Goal: Task Accomplishment & Management: Complete application form

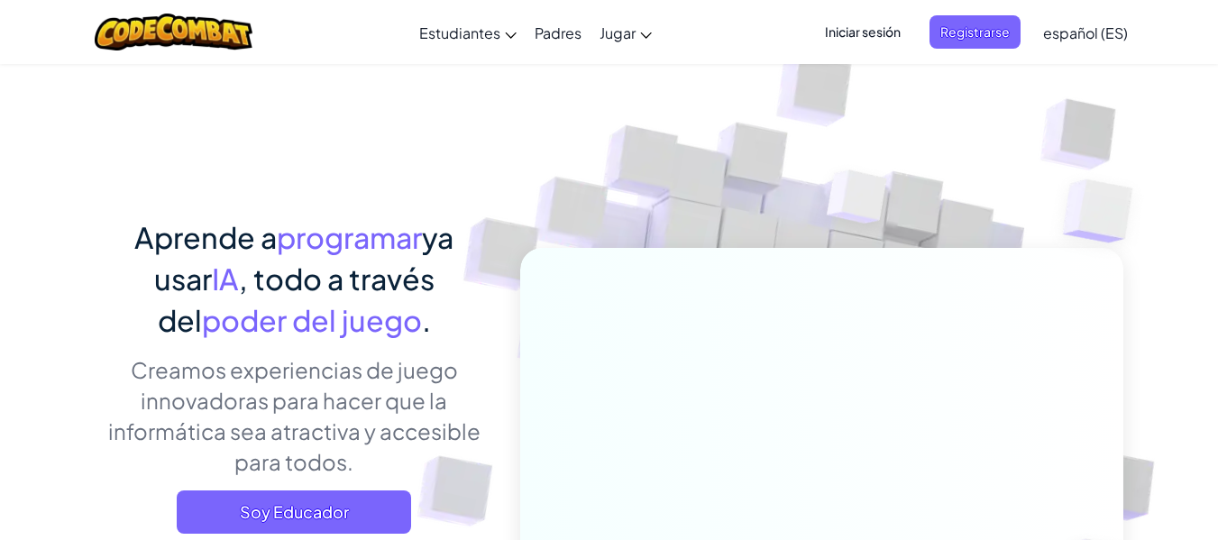
click at [883, 33] on font "Iniciar sesión" at bounding box center [863, 31] width 76 height 16
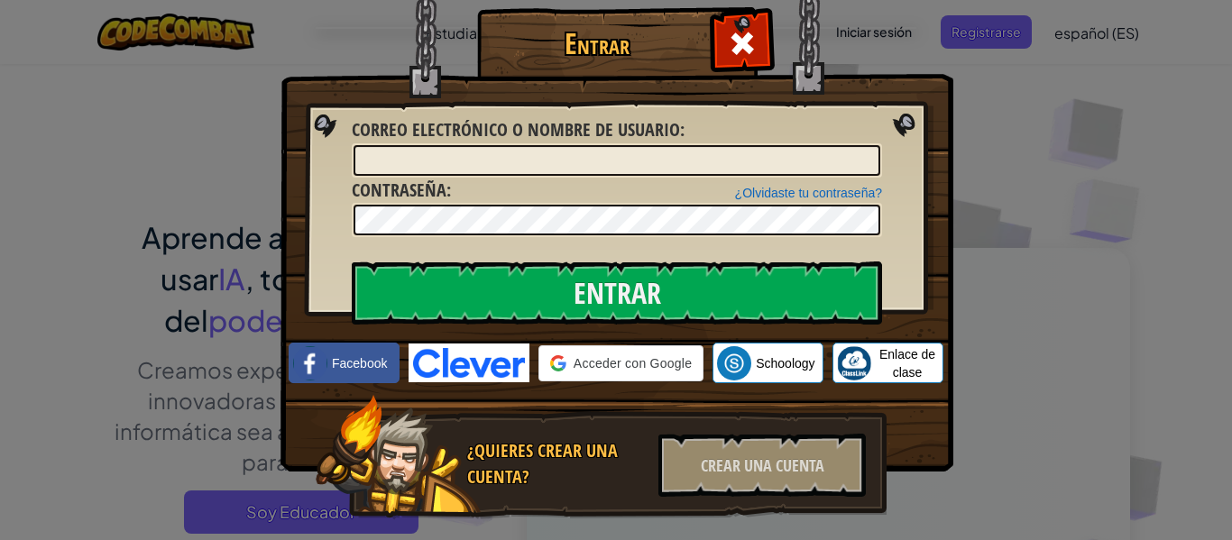
click at [653, 144] on div at bounding box center [617, 160] width 530 height 34
click at [615, 163] on input "Correo electrónico o nombre de usuario :" at bounding box center [616, 160] width 527 height 31
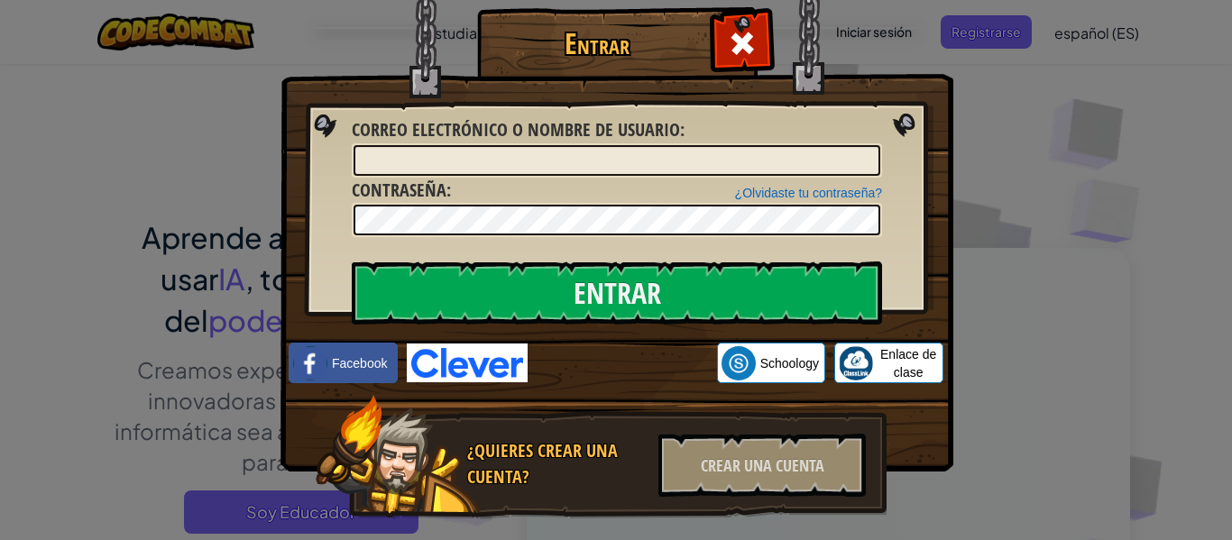
click at [977, 52] on div "Entrar Error desconocido. Correo electrónico o nombre de usuario : ¿Olvidaste t…" at bounding box center [616, 270] width 1232 height 540
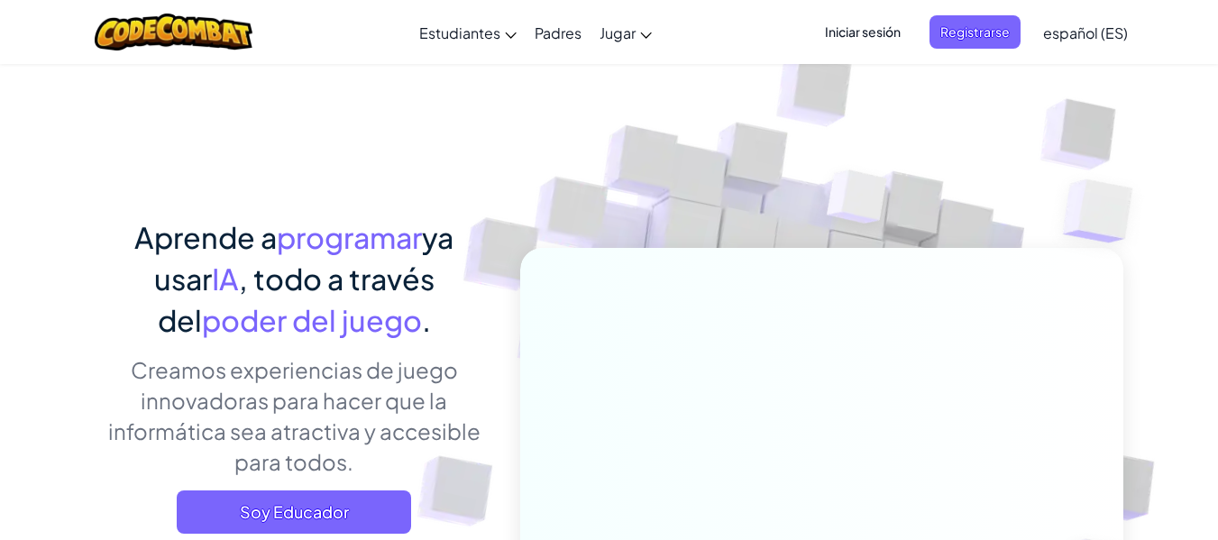
click at [894, 33] on font "Iniciar sesión" at bounding box center [863, 31] width 76 height 16
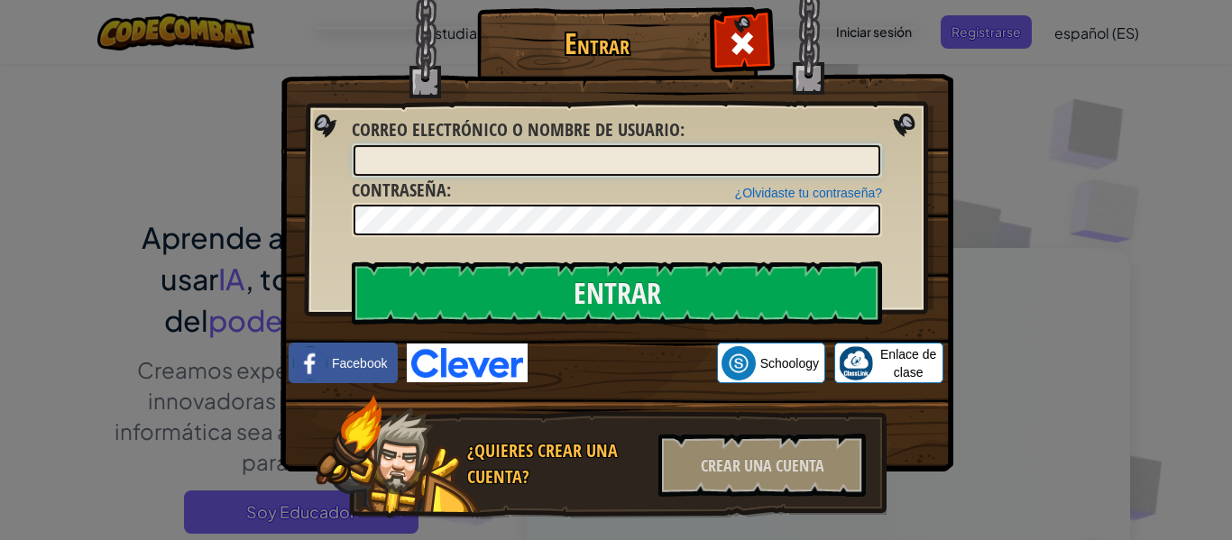
click at [692, 163] on input "Correo electrónico o nombre de usuario :" at bounding box center [616, 160] width 527 height 31
click at [961, 125] on div "Entrar Error desconocido. Correo electrónico o nombre de usuario : ¿Olvidaste t…" at bounding box center [616, 270] width 1232 height 540
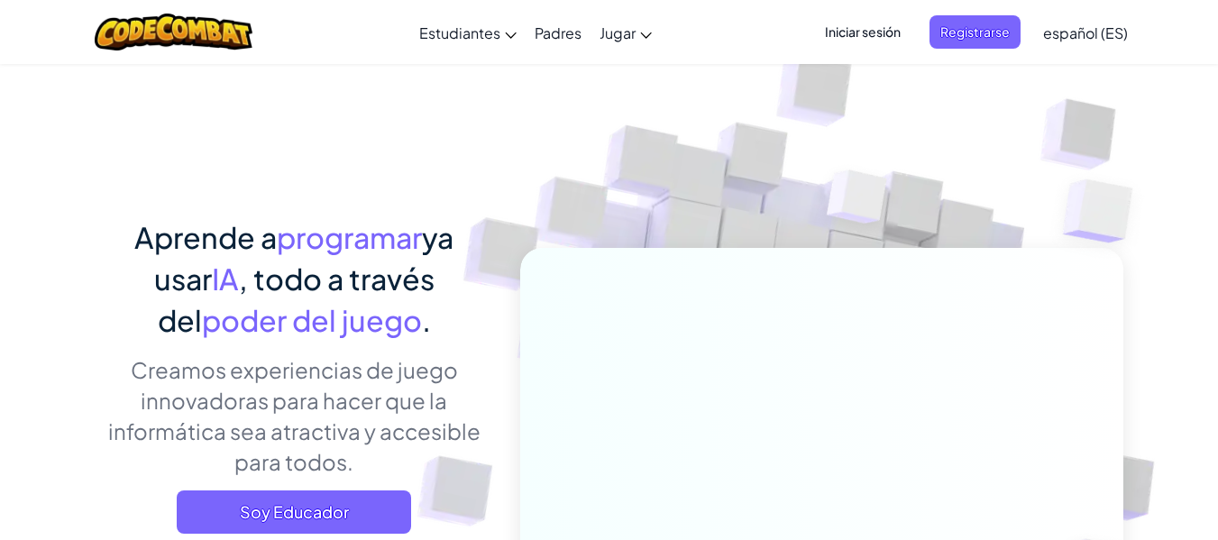
click at [885, 33] on font "Iniciar sesión" at bounding box center [863, 31] width 76 height 16
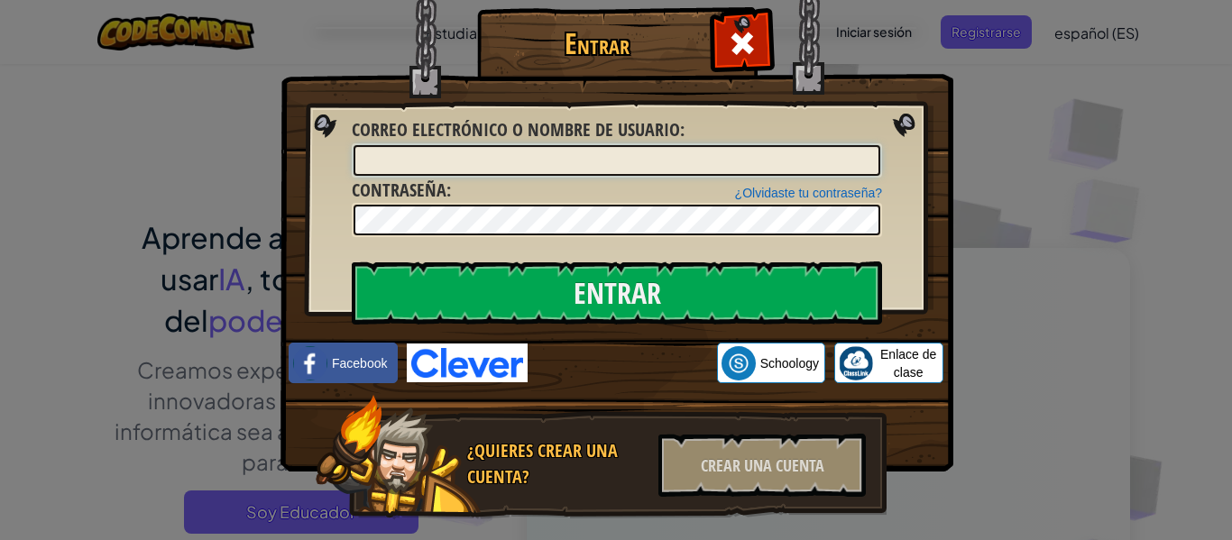
click at [705, 150] on input "Correo electrónico o nombre de usuario :" at bounding box center [616, 160] width 527 height 31
click at [693, 161] on input "Correo electrónico o nombre de usuario :" at bounding box center [616, 160] width 527 height 31
click at [576, 237] on div at bounding box center [617, 220] width 530 height 34
click at [739, 93] on img at bounding box center [616, 209] width 673 height 525
click at [863, 66] on img at bounding box center [616, 209] width 673 height 525
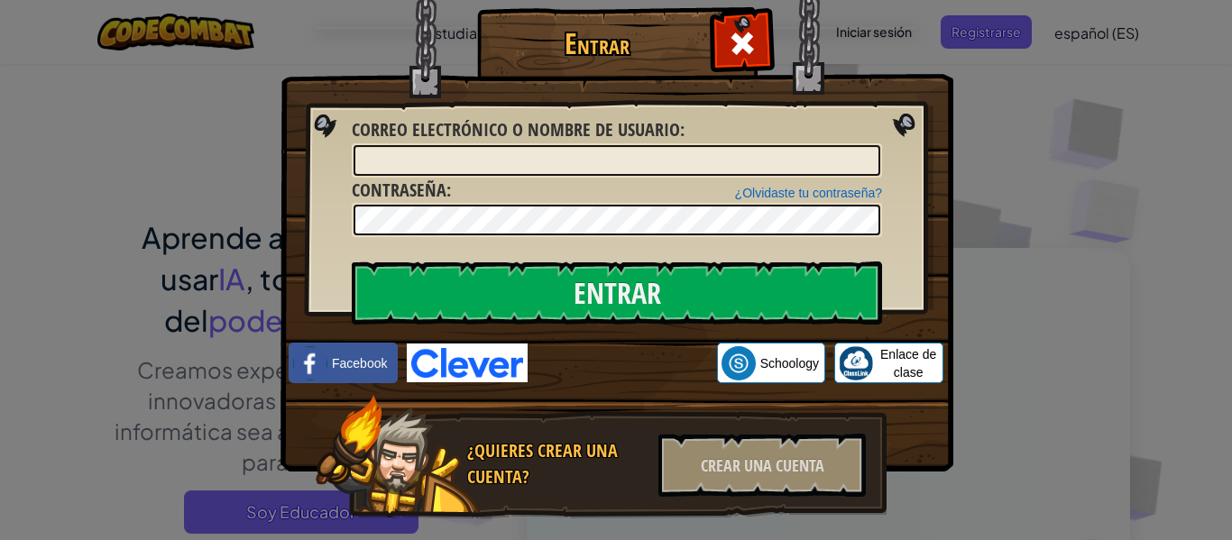
click at [921, 131] on img at bounding box center [616, 209] width 673 height 525
click at [852, 455] on div "Crear una cuenta" at bounding box center [761, 465] width 207 height 63
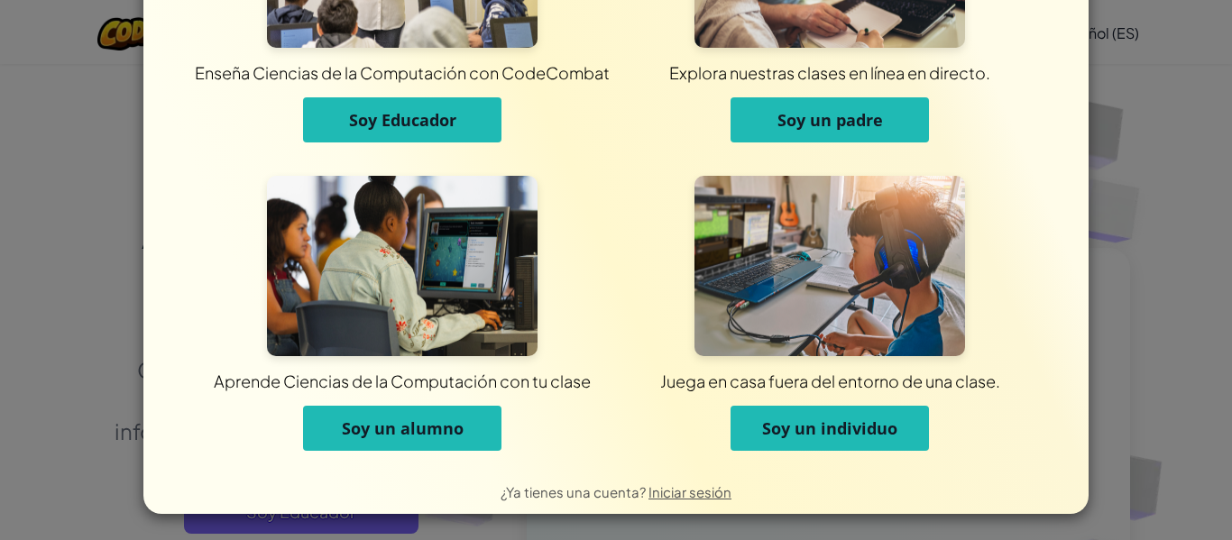
scroll to position [174, 0]
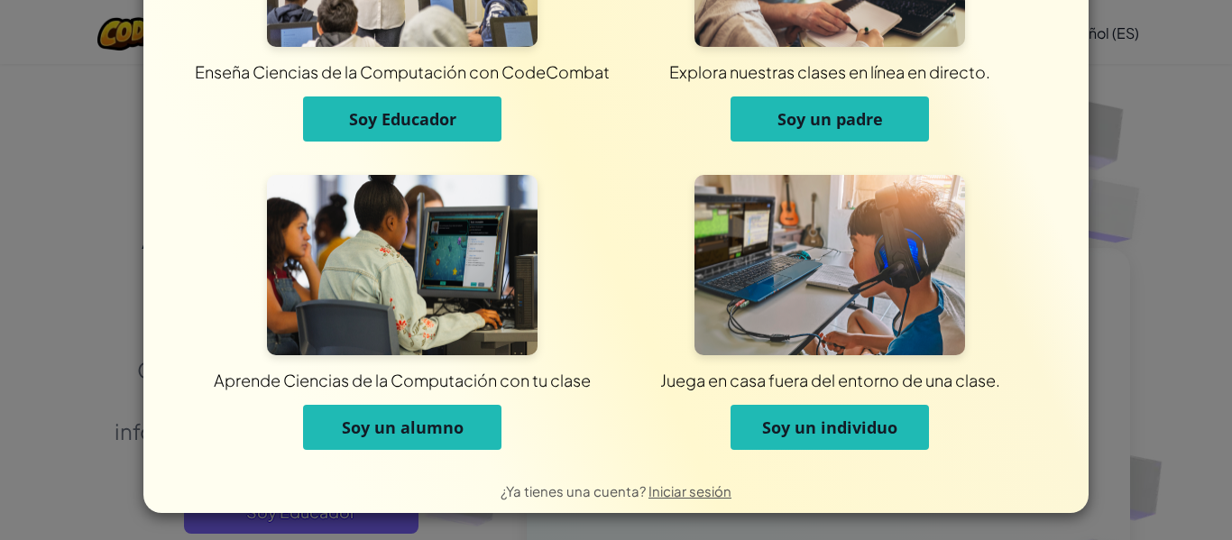
click at [768, 423] on font "Soy un individuo" at bounding box center [829, 428] width 135 height 22
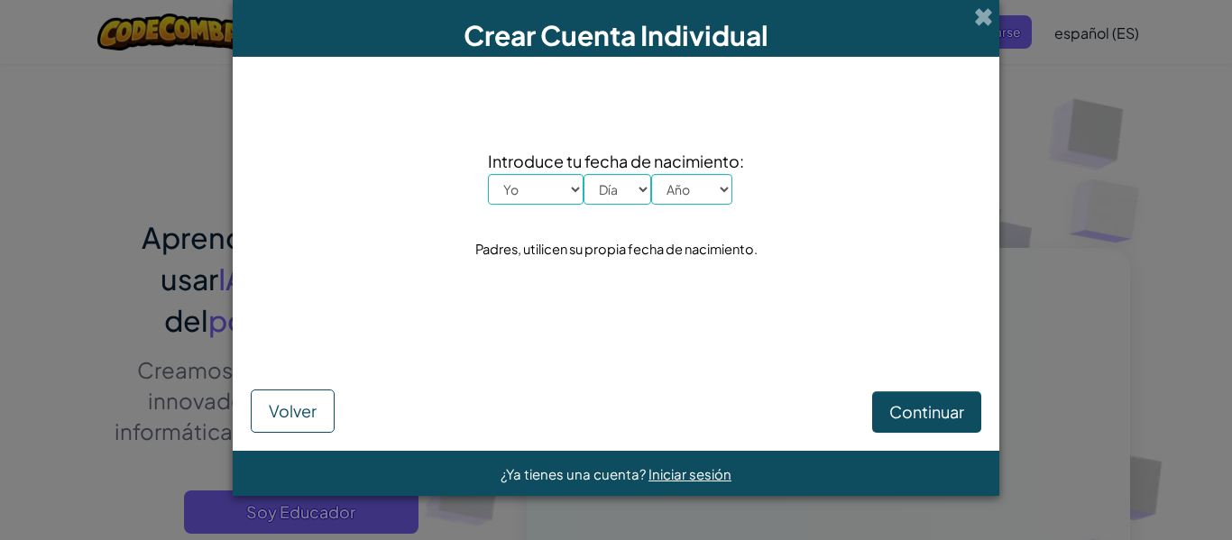
click at [547, 189] on select "Yo Enero Febrero Órdenes de marcha Abril Mayonesa Junio [PERSON_NAME] Octubre N…" at bounding box center [536, 189] width 96 height 31
click at [974, 1] on div "Crear Cuenta Individual" at bounding box center [616, 28] width 766 height 57
click at [984, 12] on span at bounding box center [983, 16] width 19 height 19
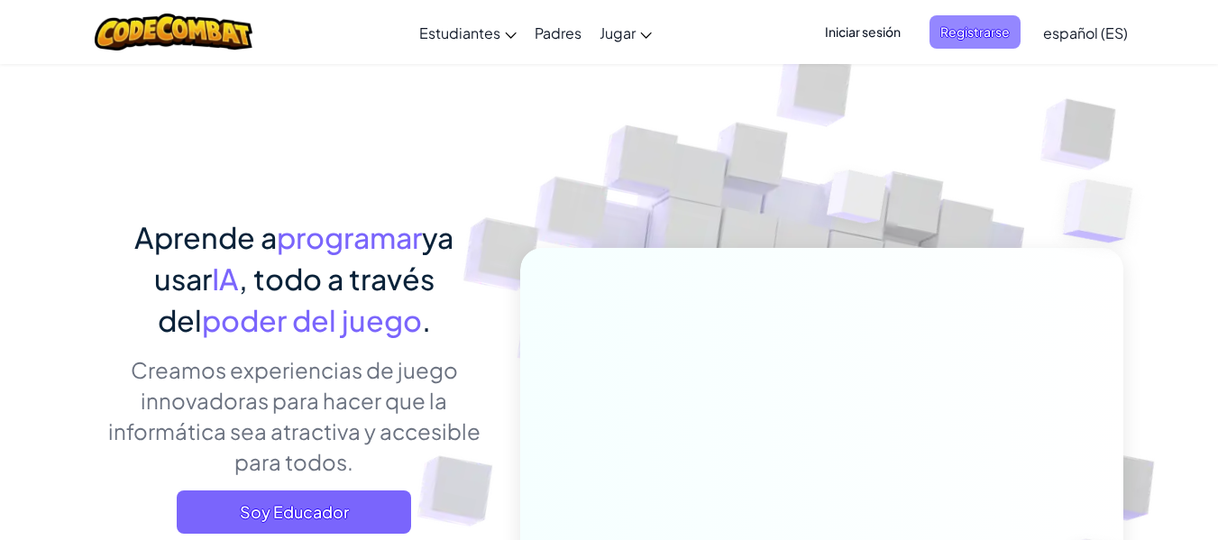
click at [960, 44] on span "Registrarse" at bounding box center [975, 31] width 91 height 33
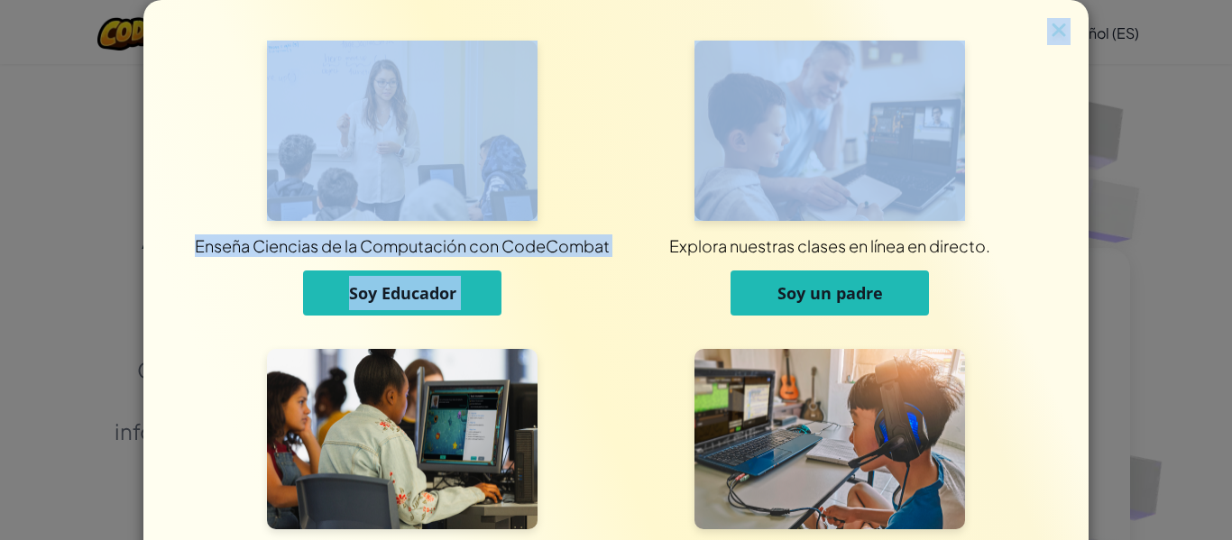
click at [1063, 32] on div "Enseña Ciencias de la Computación con CodeCombat Soy Educador Explora nuestras …" at bounding box center [615, 343] width 945 height 687
click at [1058, 34] on img at bounding box center [1058, 31] width 23 height 27
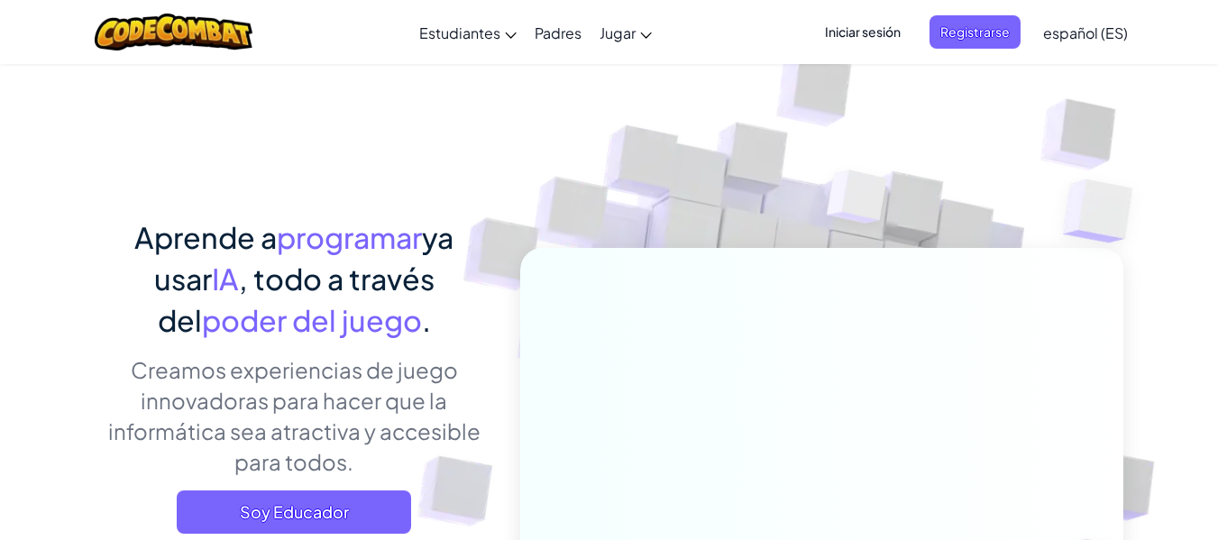
click at [1044, 60] on div "Cambiar modo de navegación Estudiantes Crear cuenta gratis. Soluciones para esc…" at bounding box center [608, 32] width 1227 height 64
click at [1073, 32] on font "español (ES)" at bounding box center [1085, 32] width 85 height 19
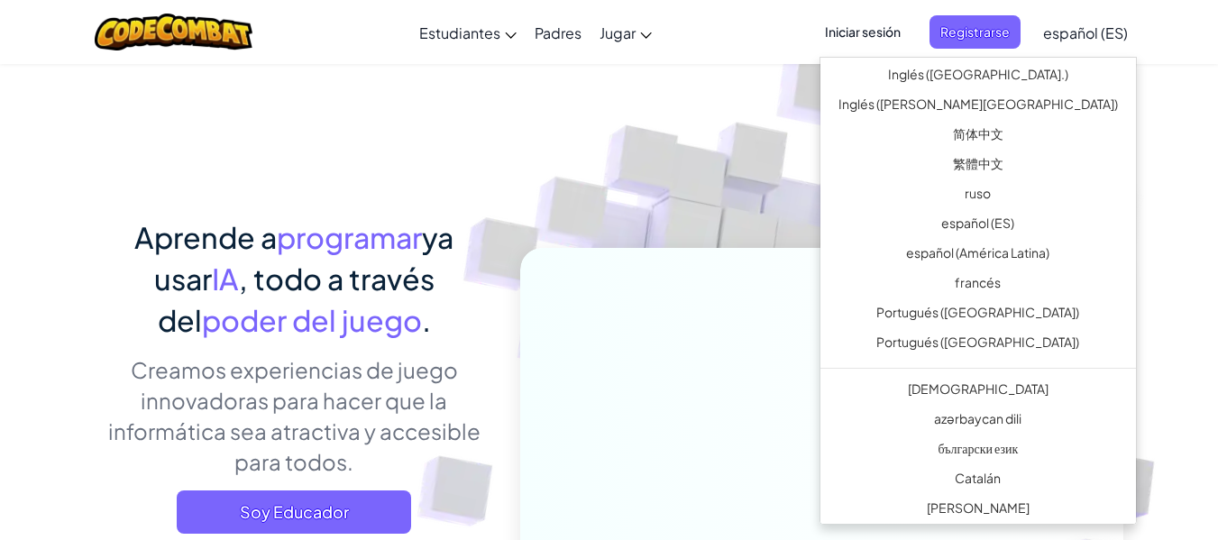
click at [884, 41] on span "Iniciar sesión" at bounding box center [862, 31] width 97 height 33
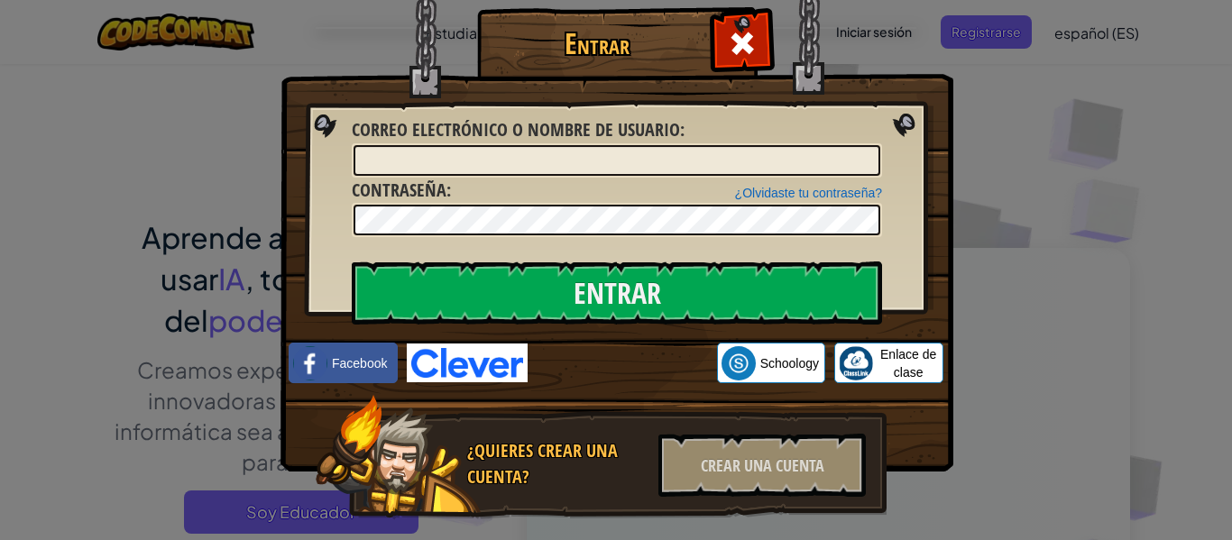
click at [940, 114] on img at bounding box center [616, 209] width 673 height 525
click at [988, 147] on div "Entrar Error desconocido. Correo electrónico o nombre de usuario : ¿Olvidaste t…" at bounding box center [616, 270] width 1232 height 540
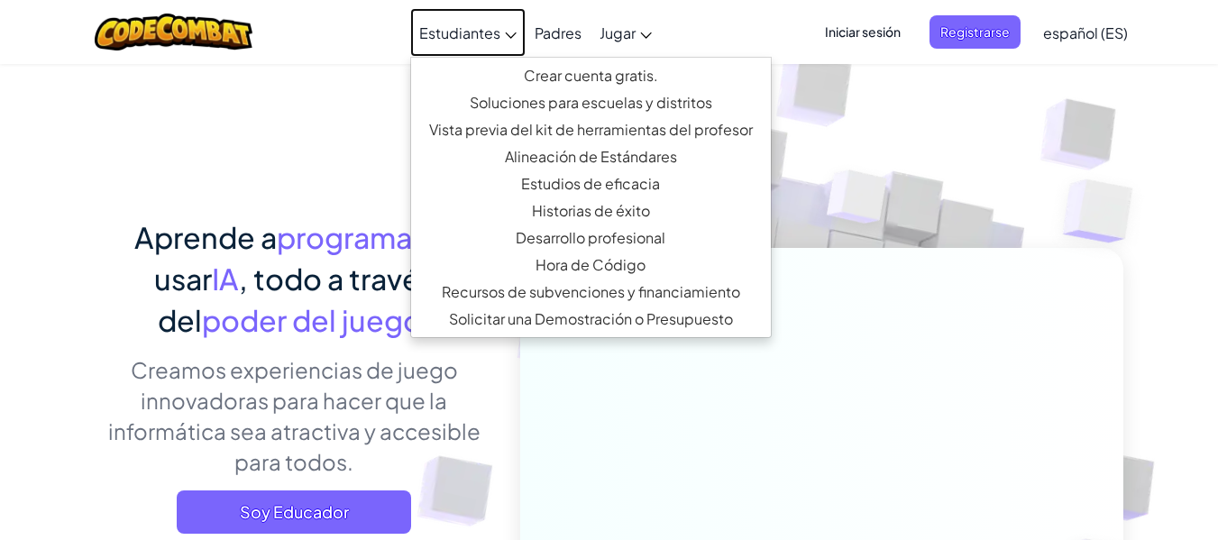
click at [459, 39] on font "Estudiantes" at bounding box center [459, 32] width 81 height 19
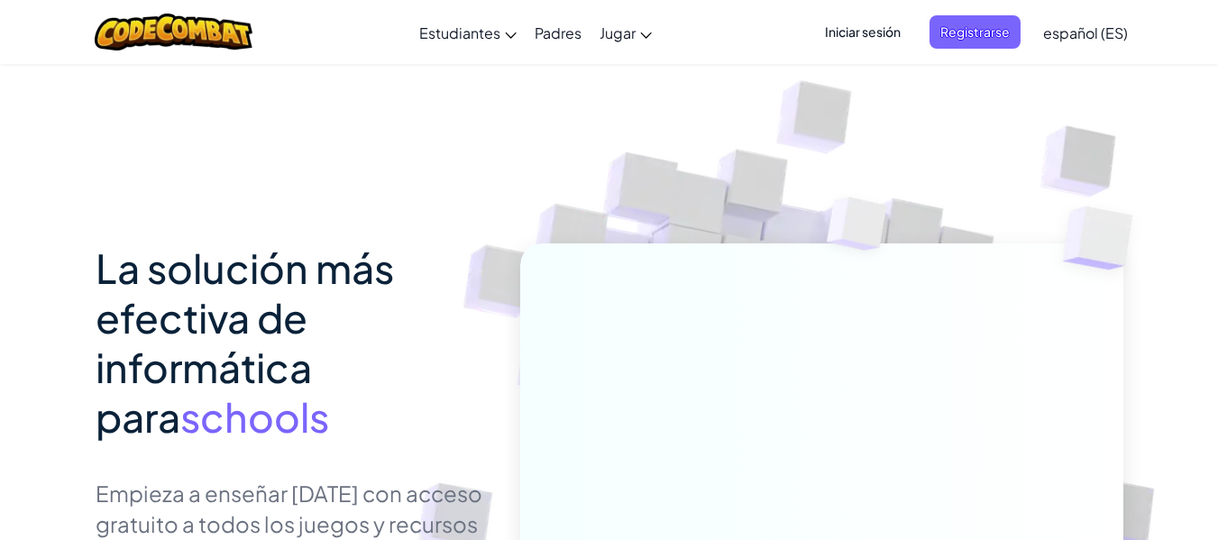
click at [578, 39] on font "Padres" at bounding box center [558, 32] width 47 height 19
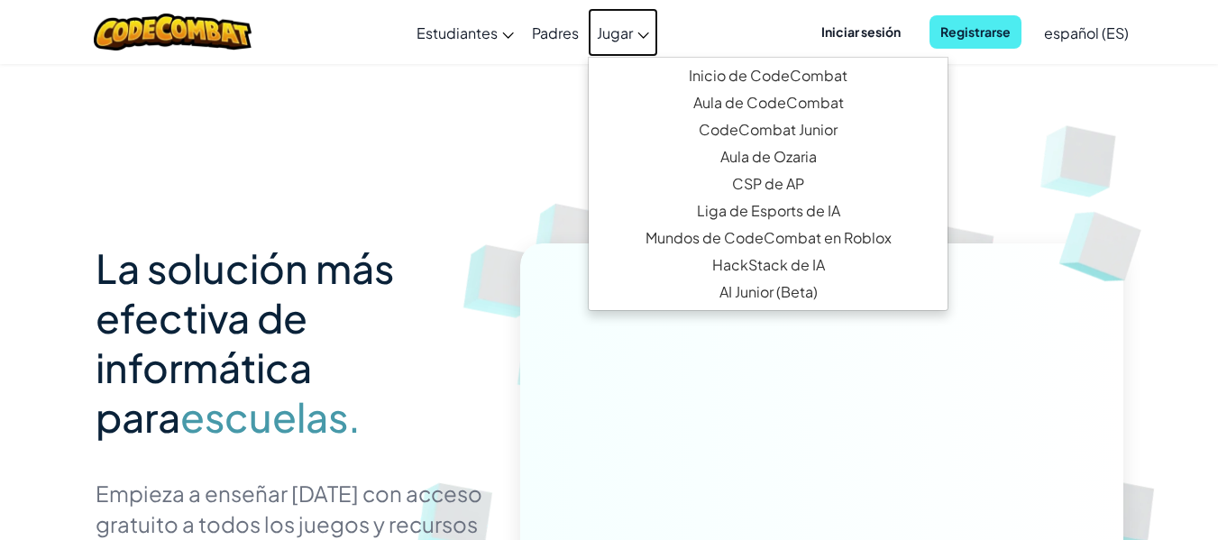
click at [640, 27] on link "Jugar" at bounding box center [623, 32] width 70 height 49
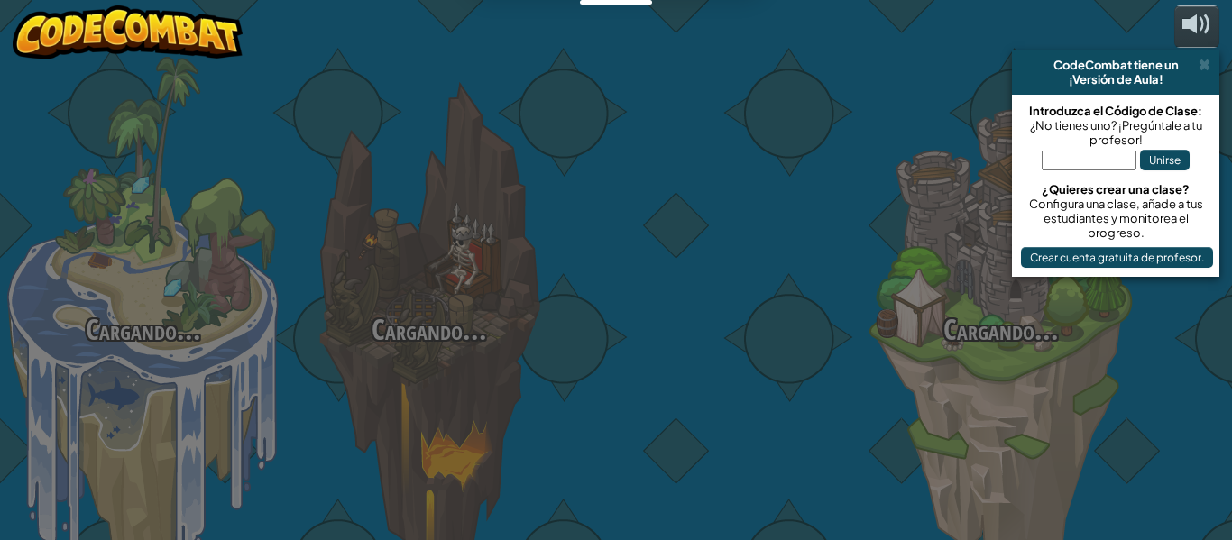
click at [1067, 156] on input "text" at bounding box center [1088, 161] width 95 height 20
select select "es-ES"
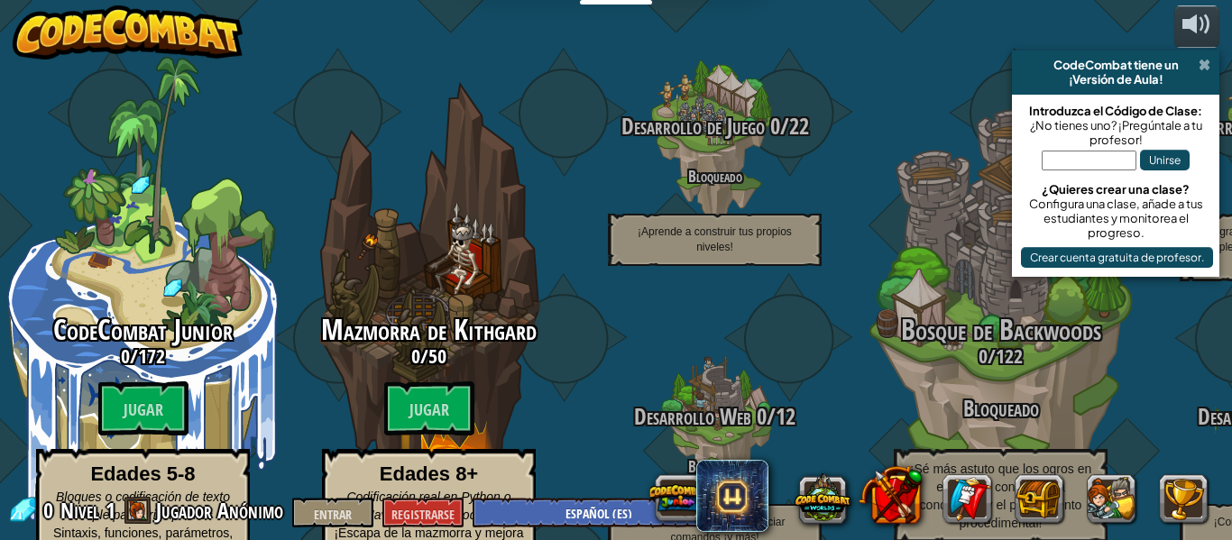
drag, startPoint x: 1204, startPoint y: 65, endPoint x: 1143, endPoint y: 108, distance: 74.3
click at [1205, 65] on span at bounding box center [1204, 65] width 12 height 14
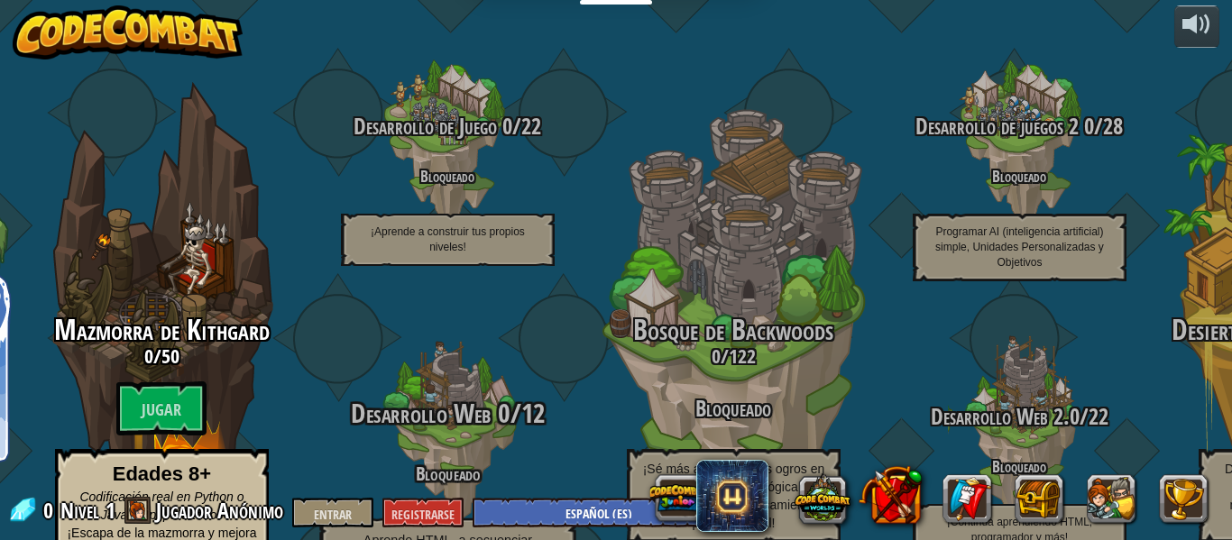
click at [446, 261] on div at bounding box center [447, 432] width 171 height 343
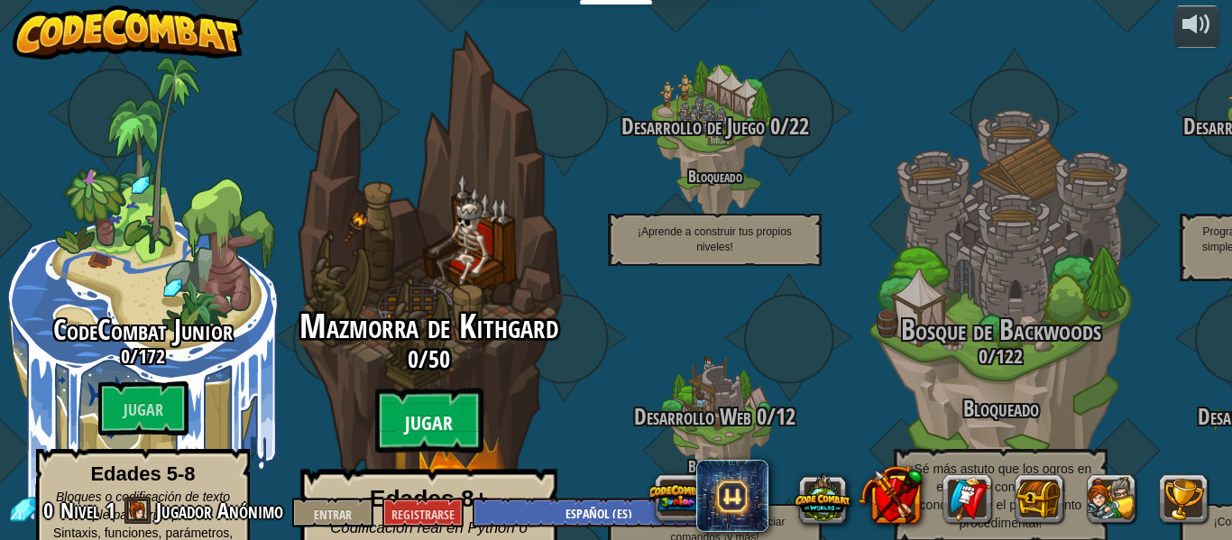
click at [415, 410] on font "Jugar" at bounding box center [429, 423] width 48 height 27
select select "es-ES"
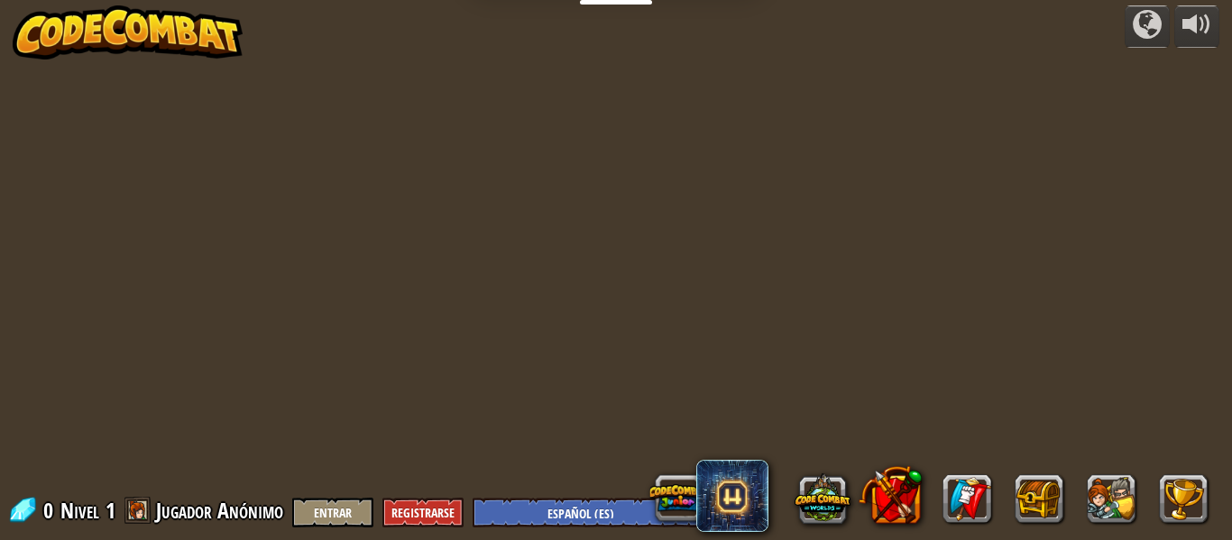
select select "es-ES"
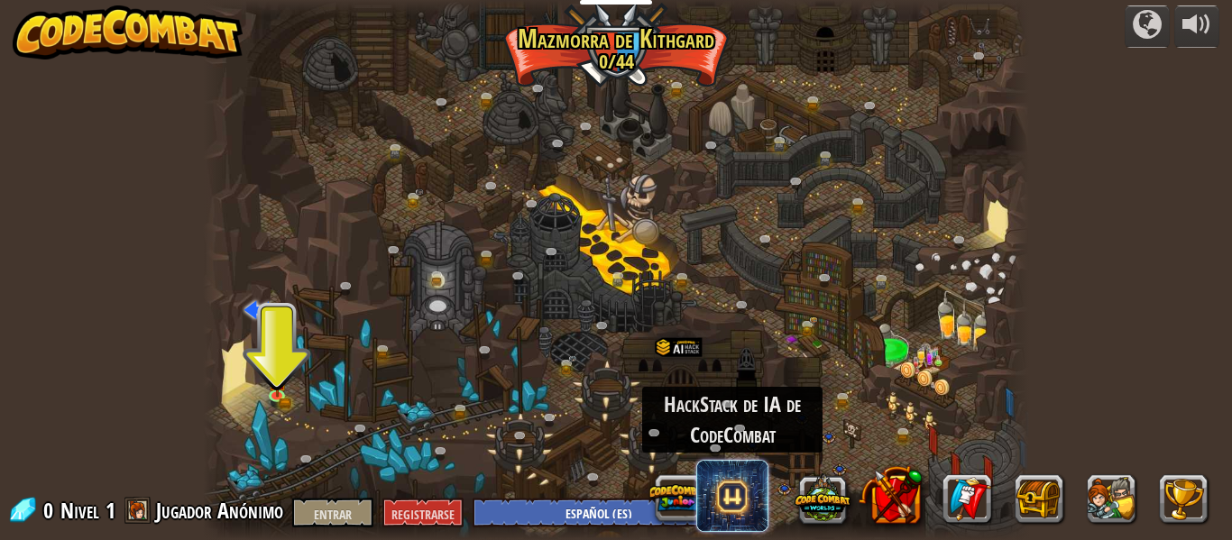
click at [732, 497] on span at bounding box center [732, 496] width 72 height 72
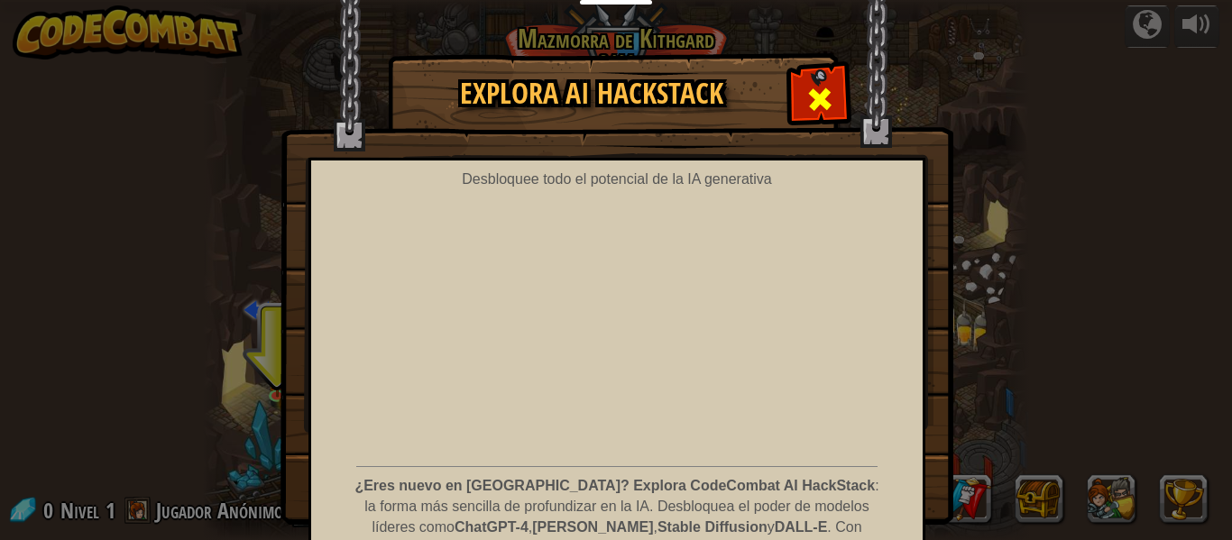
click at [824, 76] on div at bounding box center [819, 97] width 57 height 57
